Goal: Book appointment/travel/reservation

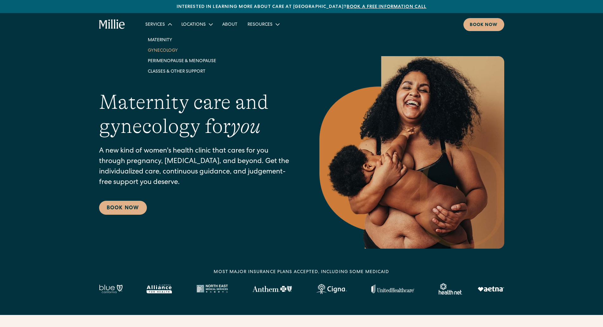
click at [162, 48] on link "Gynecology" at bounding box center [182, 50] width 79 height 10
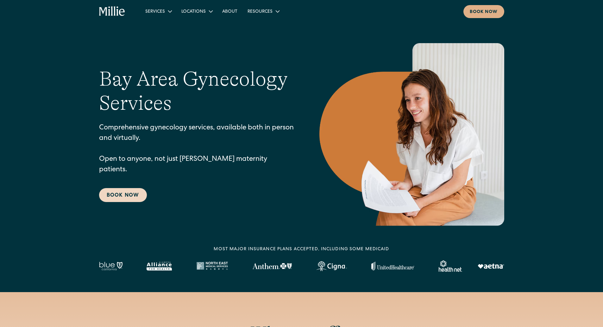
click at [121, 189] on link "Book Now" at bounding box center [123, 195] width 48 height 14
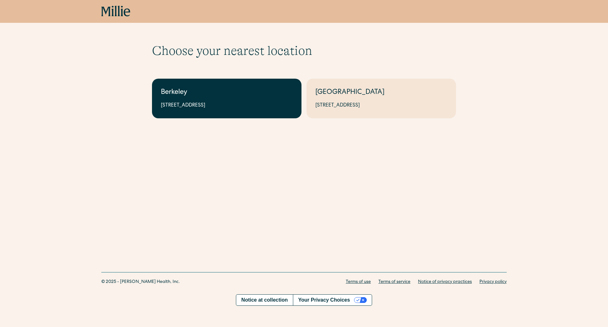
click at [221, 92] on div "Berkeley" at bounding box center [227, 92] width 132 height 10
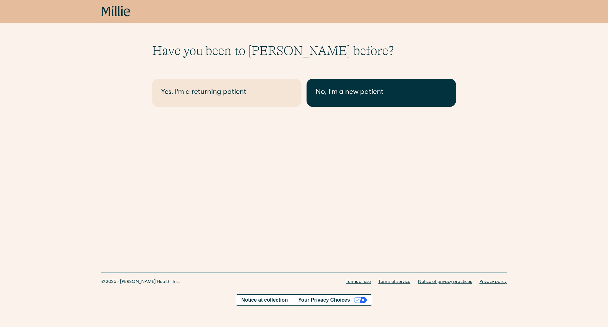
click at [364, 97] on div "No, I'm a new patient" at bounding box center [381, 92] width 132 height 10
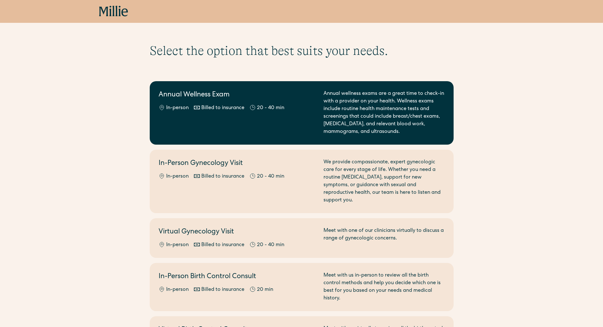
click at [317, 114] on div "Annual Wellness Exam In-person Billed to insurance 20 - 40 min Annual wellness …" at bounding box center [302, 113] width 286 height 46
